Goal: Task Accomplishment & Management: Manage account settings

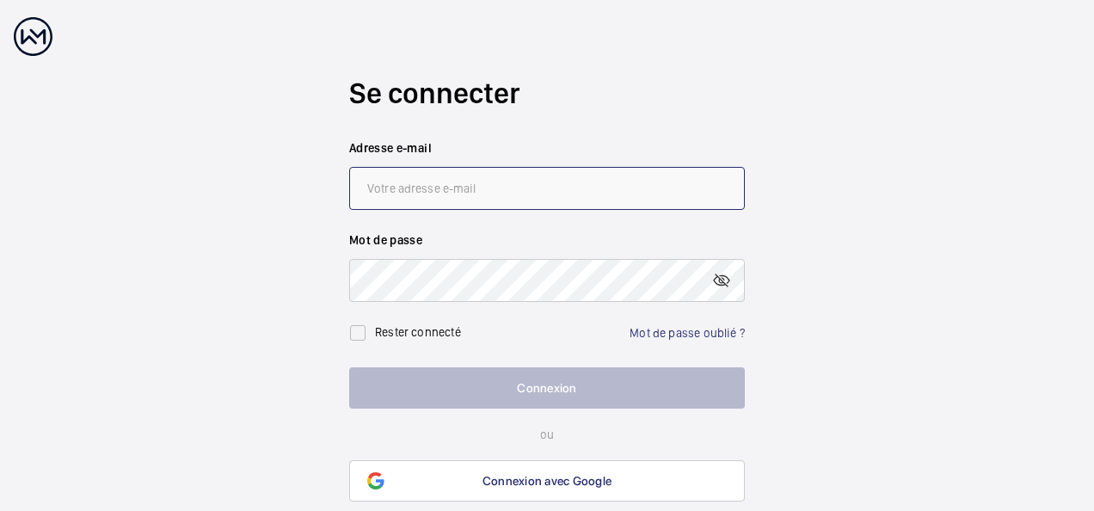
drag, startPoint x: 0, startPoint y: 0, endPoint x: 413, endPoint y: 194, distance: 456.1
click at [413, 194] on input "email" at bounding box center [546, 188] width 395 height 43
type input "[EMAIL_ADDRESS][DOMAIN_NAME]"
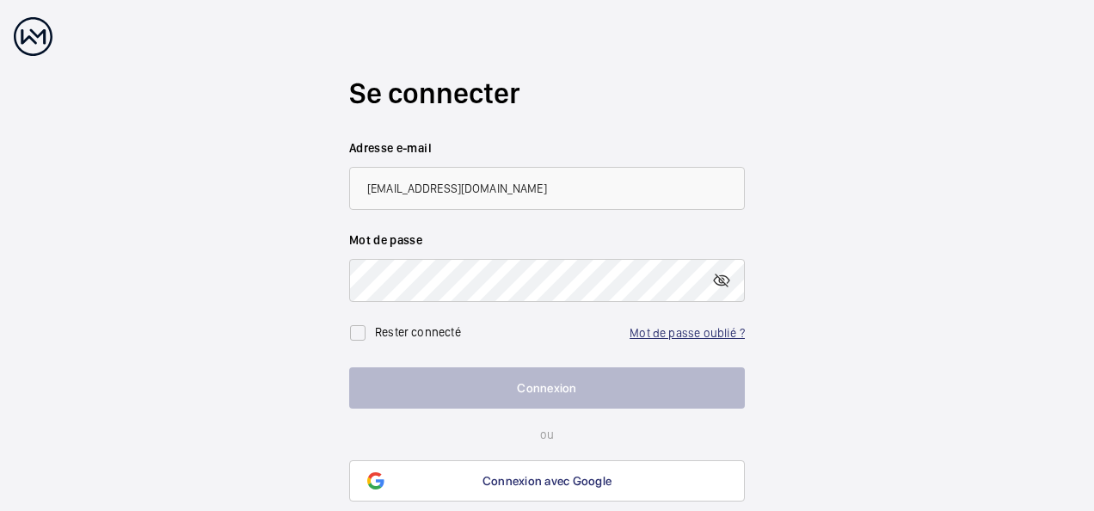
click at [663, 339] on link "Mot de passe oublié ?" at bounding box center [686, 333] width 115 height 14
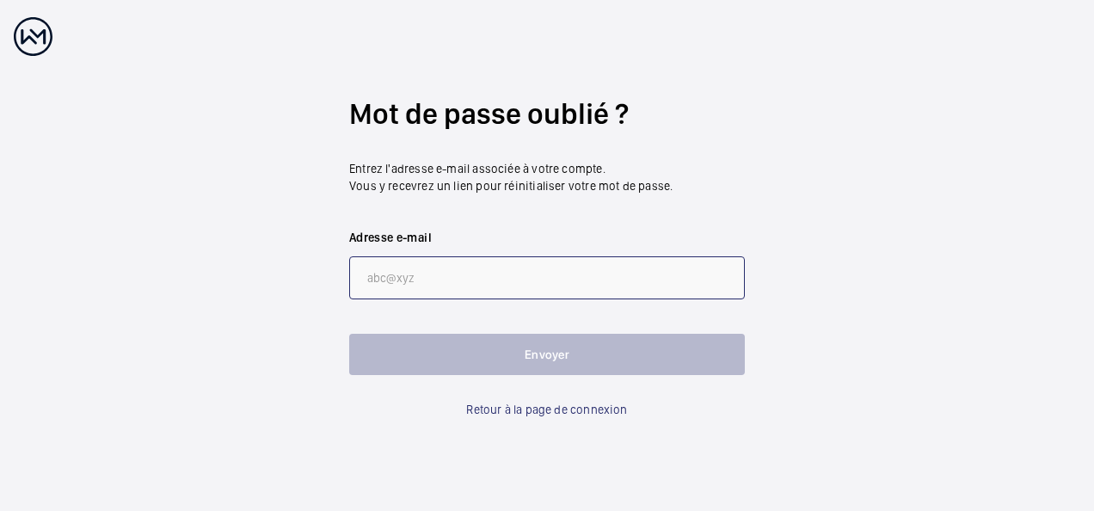
click at [399, 274] on input "email" at bounding box center [546, 277] width 395 height 43
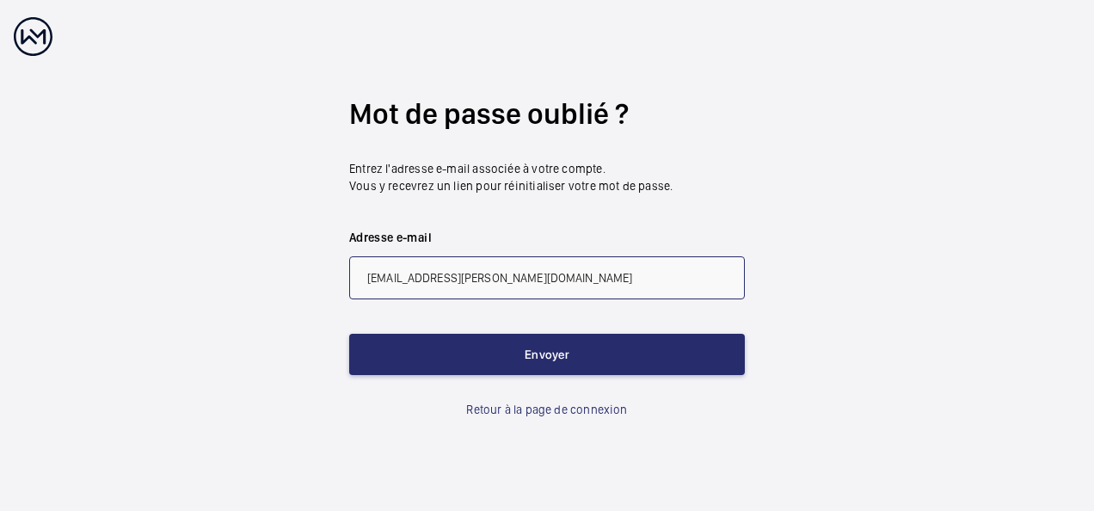
type input "[PERSON_NAME][EMAIL_ADDRESS][PERSON_NAME][DOMAIN_NAME]"
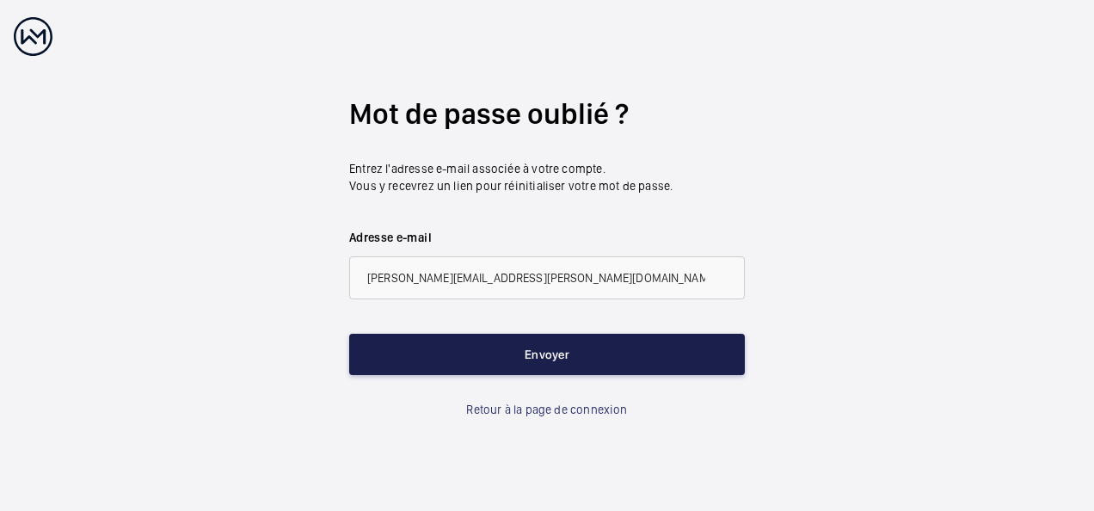
click at [528, 354] on button "Envoyer" at bounding box center [546, 354] width 395 height 41
